Goal: Register for event/course

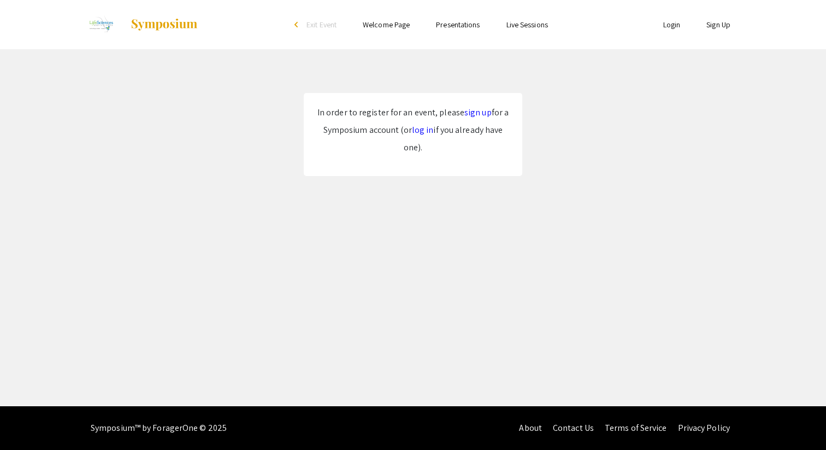
click at [478, 110] on link "sign up" at bounding box center [478, 112] width 27 height 11
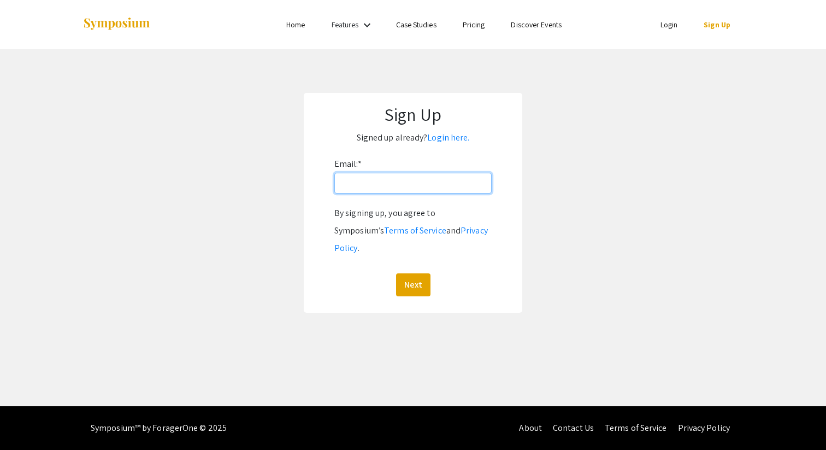
click at [393, 186] on input "Email: *" at bounding box center [412, 183] width 157 height 21
type input "[EMAIL_ADDRESS][DOMAIN_NAME]"
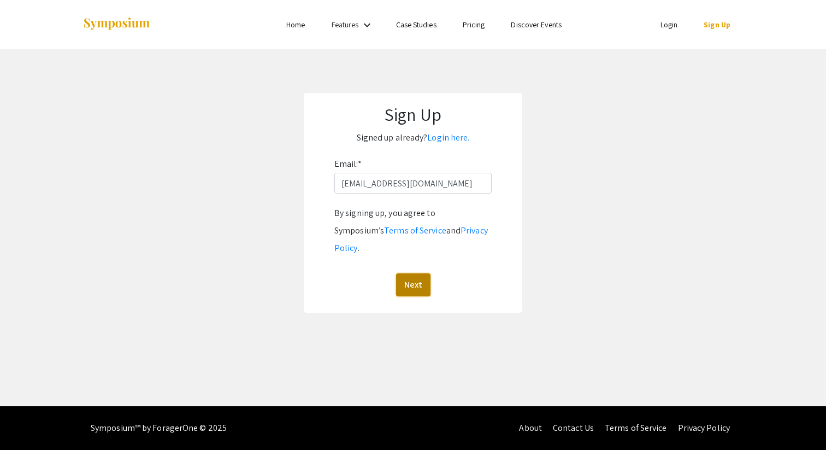
click at [419, 273] on button "Next" at bounding box center [413, 284] width 34 height 23
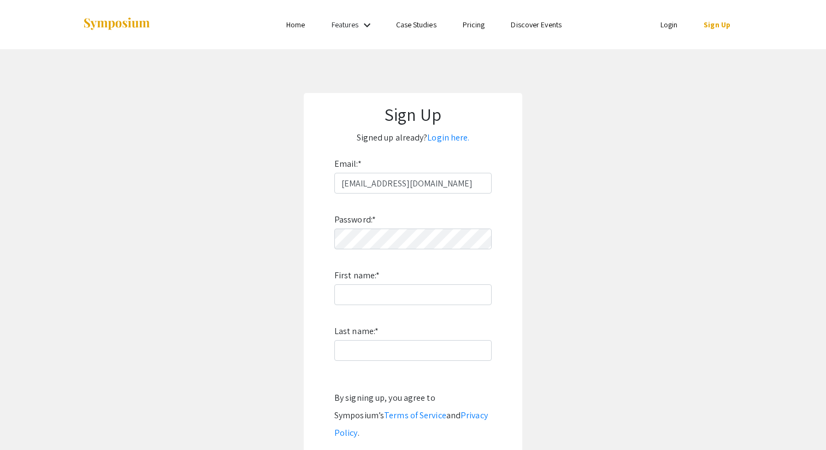
drag, startPoint x: 164, startPoint y: 23, endPoint x: 78, endPoint y: 25, distance: 85.8
click at [78, 25] on div "Skip navigation Home Features keyboard_arrow_down Case Studies Pricing Discover…" at bounding box center [413, 24] width 678 height 49
click at [389, 299] on input "First name: *" at bounding box center [412, 294] width 157 height 21
type input "[PERSON_NAME]"
type input "Carrera"
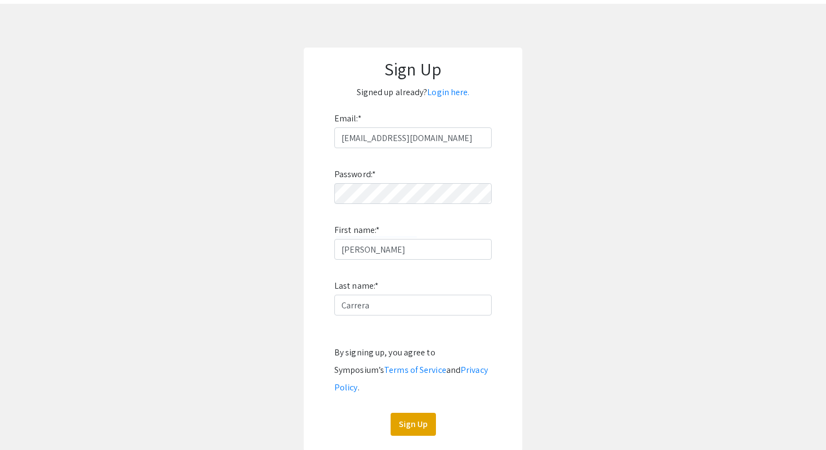
scroll to position [117, 0]
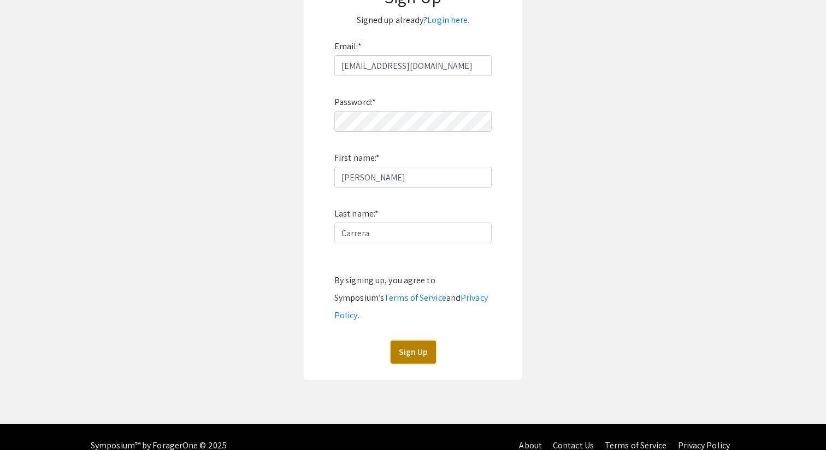
click at [410, 340] on button "Sign Up" at bounding box center [413, 351] width 45 height 23
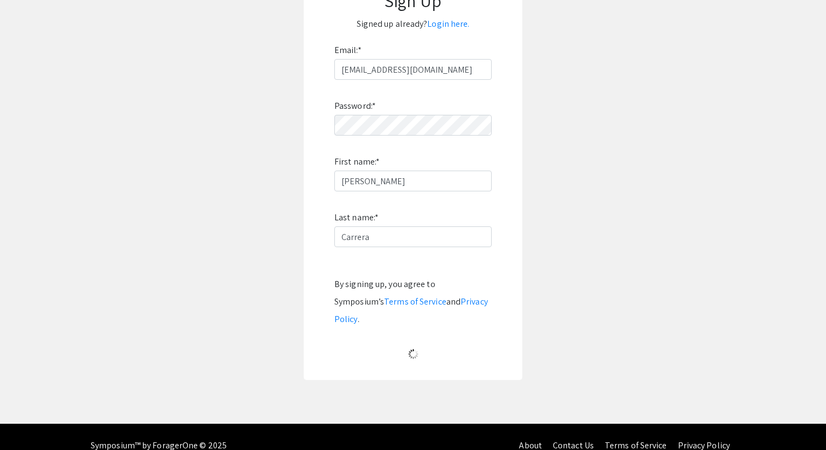
scroll to position [0, 0]
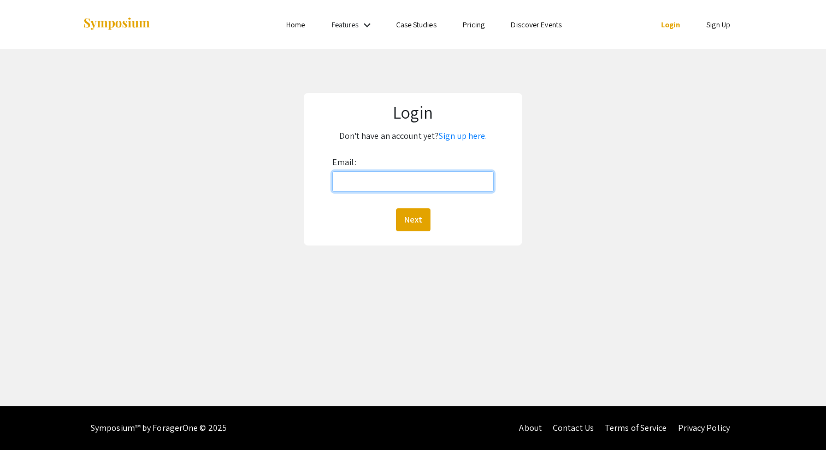
click at [363, 179] on input "Email:" at bounding box center [413, 181] width 162 height 21
type input "[EMAIL_ADDRESS][DOMAIN_NAME]"
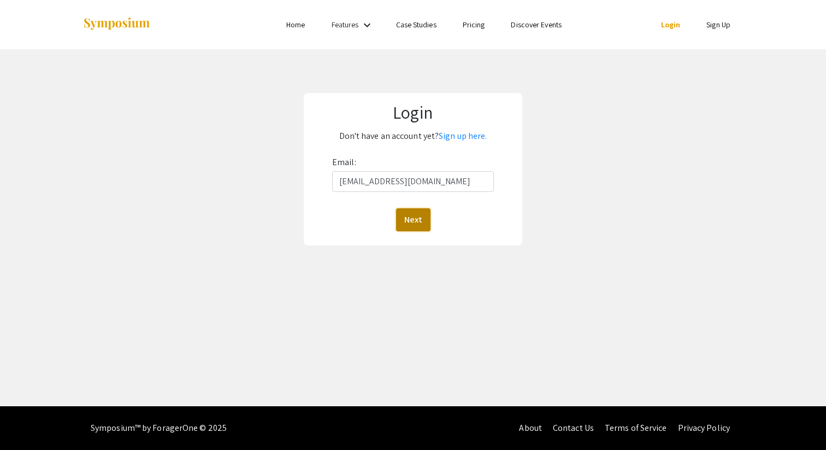
click at [407, 218] on button "Next" at bounding box center [413, 219] width 34 height 23
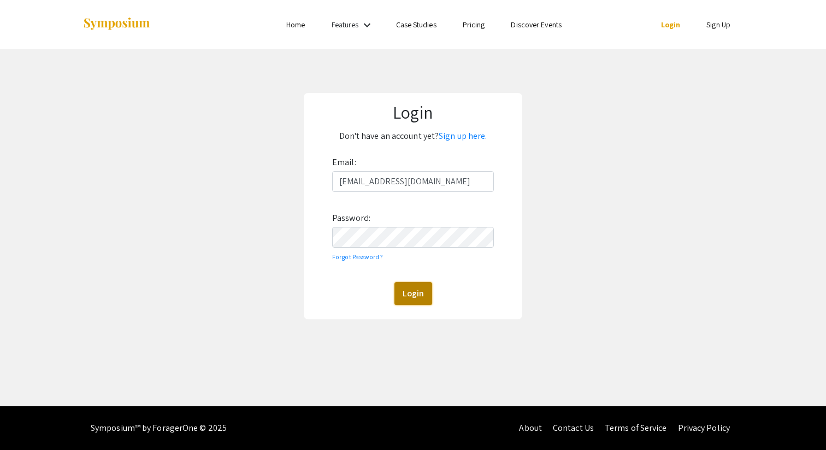
click at [408, 296] on button "Login" at bounding box center [414, 293] width 38 height 23
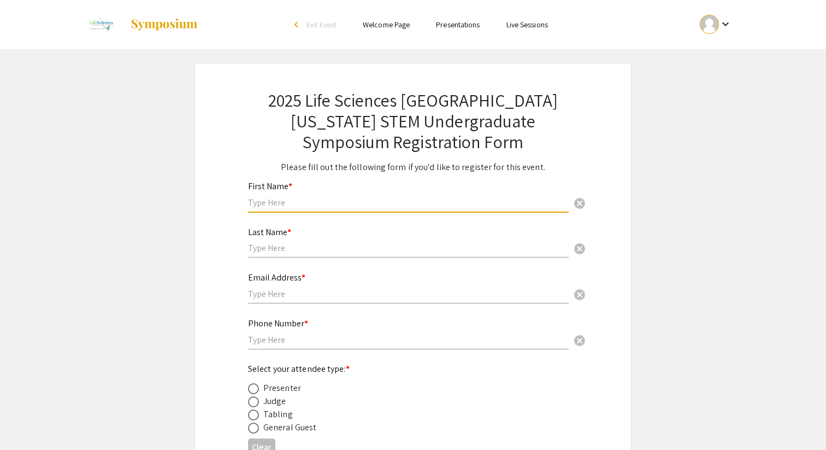
click at [332, 202] on input "text" at bounding box center [408, 202] width 321 height 11
type input "[PERSON_NAME]"
type input "Carrera"
type input "9847770656"
click at [273, 303] on div "Email Address * cancel" at bounding box center [408, 283] width 321 height 42
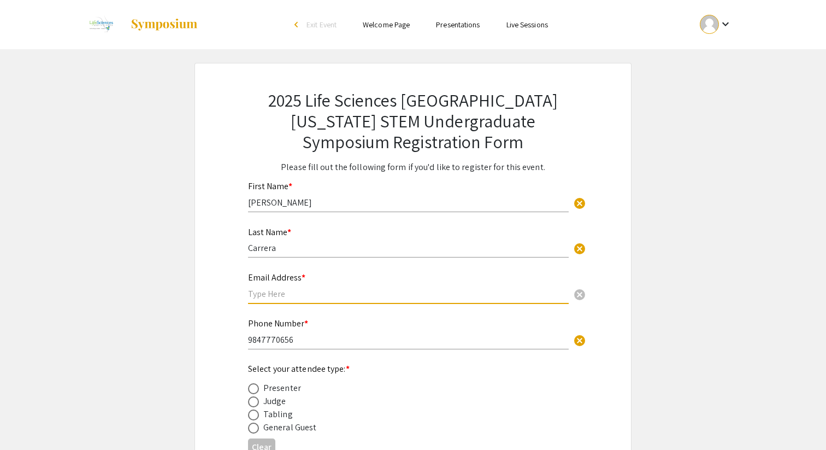
click at [273, 297] on input "text" at bounding box center [408, 293] width 321 height 11
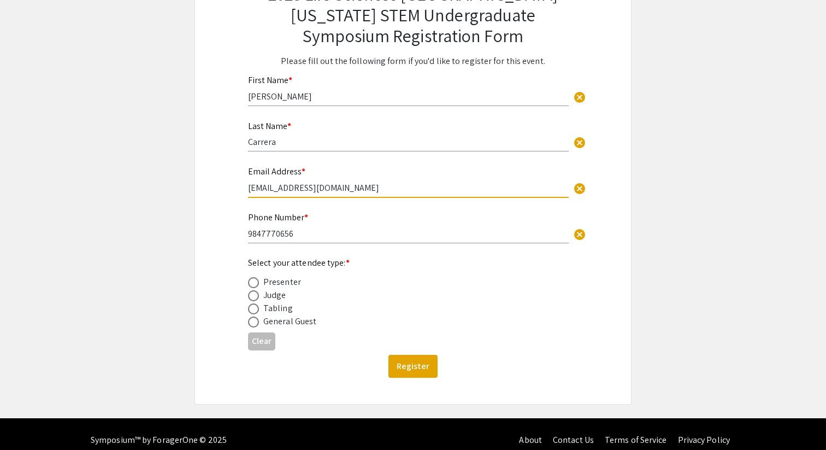
scroll to position [119, 0]
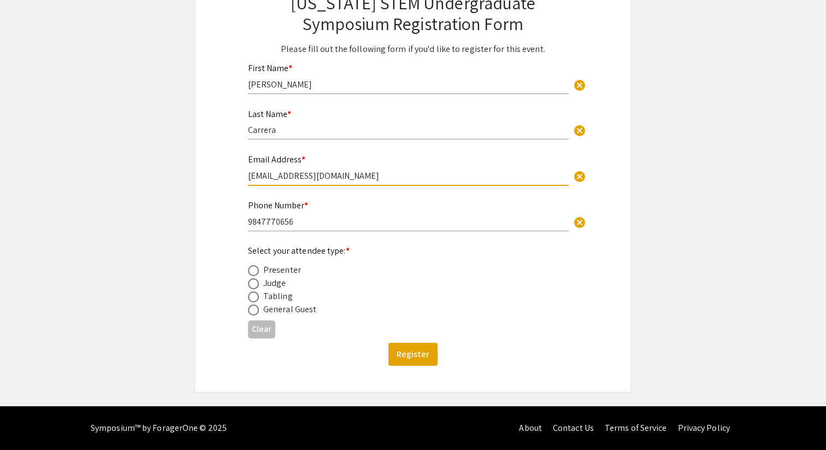
type input "[EMAIL_ADDRESS][DOMAIN_NAME]"
click at [254, 294] on span at bounding box center [253, 296] width 11 height 11
click at [254, 294] on input "radio" at bounding box center [253, 296] width 11 height 11
radio input "true"
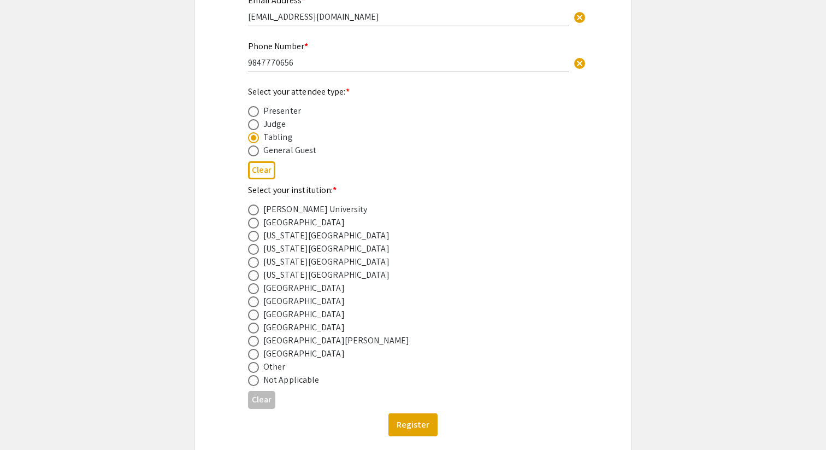
scroll to position [279, 0]
click at [255, 226] on span at bounding box center [253, 221] width 11 height 11
click at [255, 226] on input "radio" at bounding box center [253, 221] width 11 height 11
radio input "true"
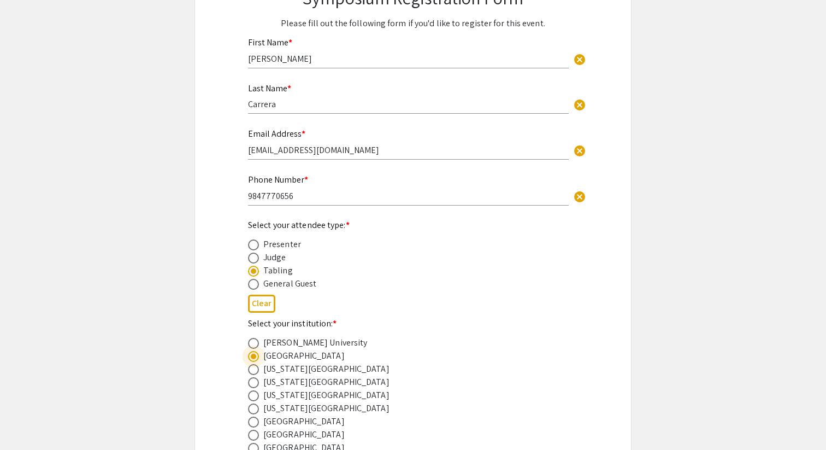
scroll to position [146, 0]
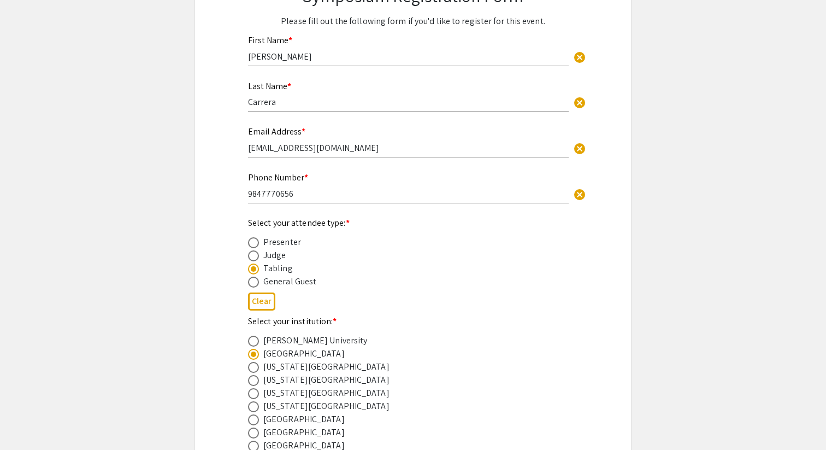
click at [251, 353] on span at bounding box center [253, 354] width 11 height 11
click at [251, 353] on input "radio" at bounding box center [253, 354] width 11 height 11
click at [266, 308] on button "Clear" at bounding box center [261, 301] width 27 height 18
radio input "false"
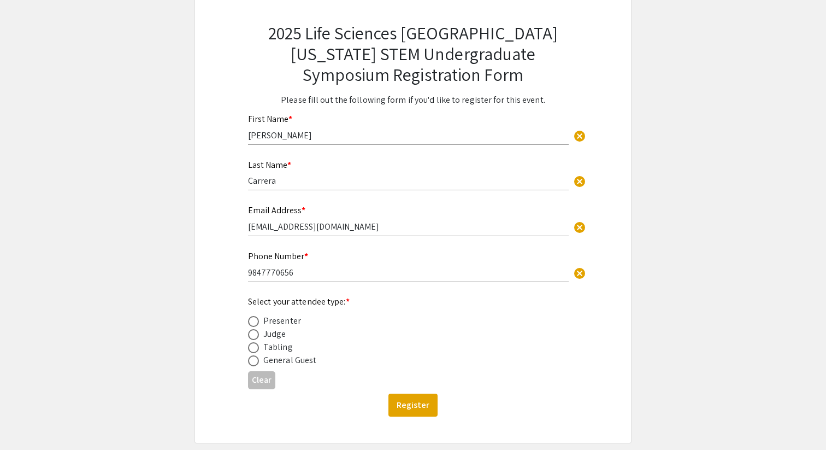
scroll to position [0, 0]
